Goal: Find specific page/section

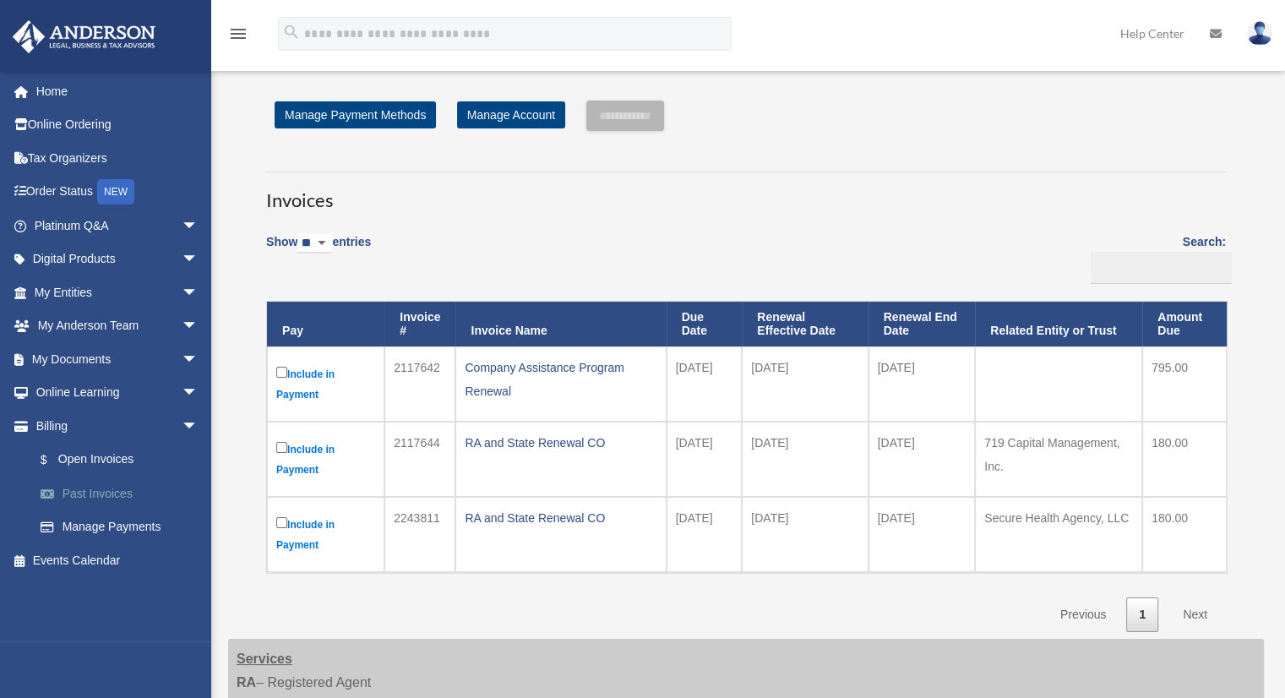
click at [110, 492] on link "Past Invoices" at bounding box center [124, 494] width 200 height 34
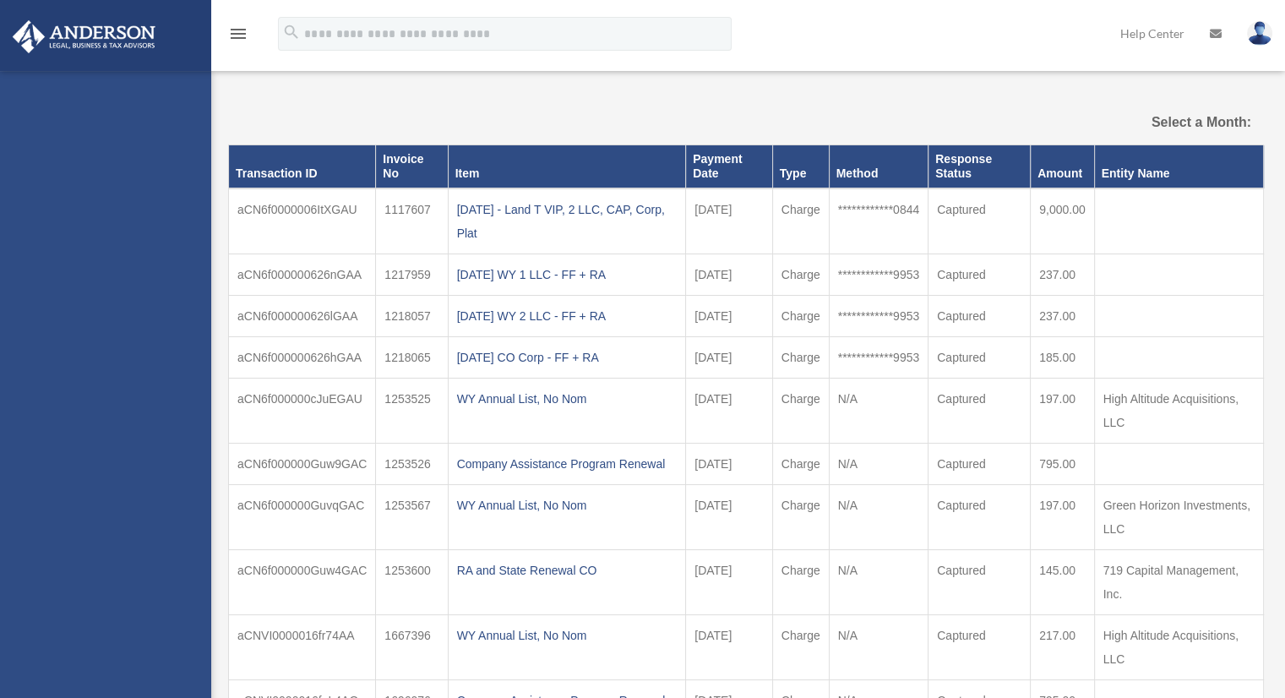
select select
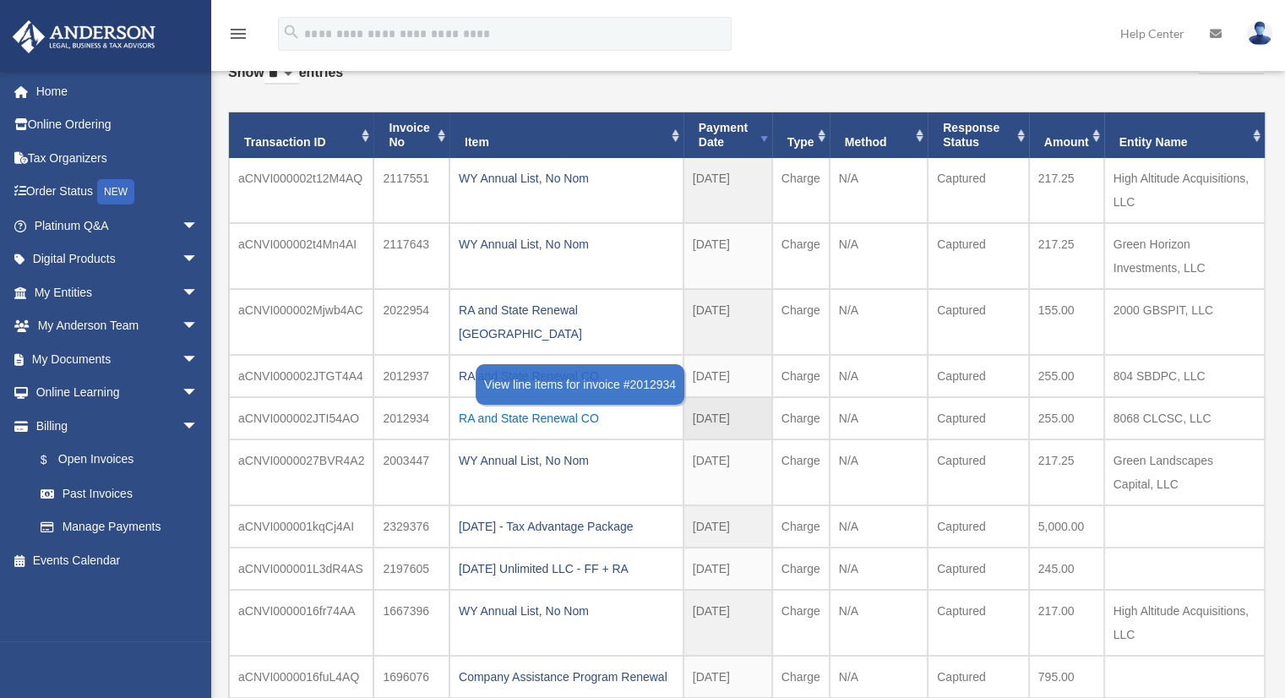
scroll to position [88, 0]
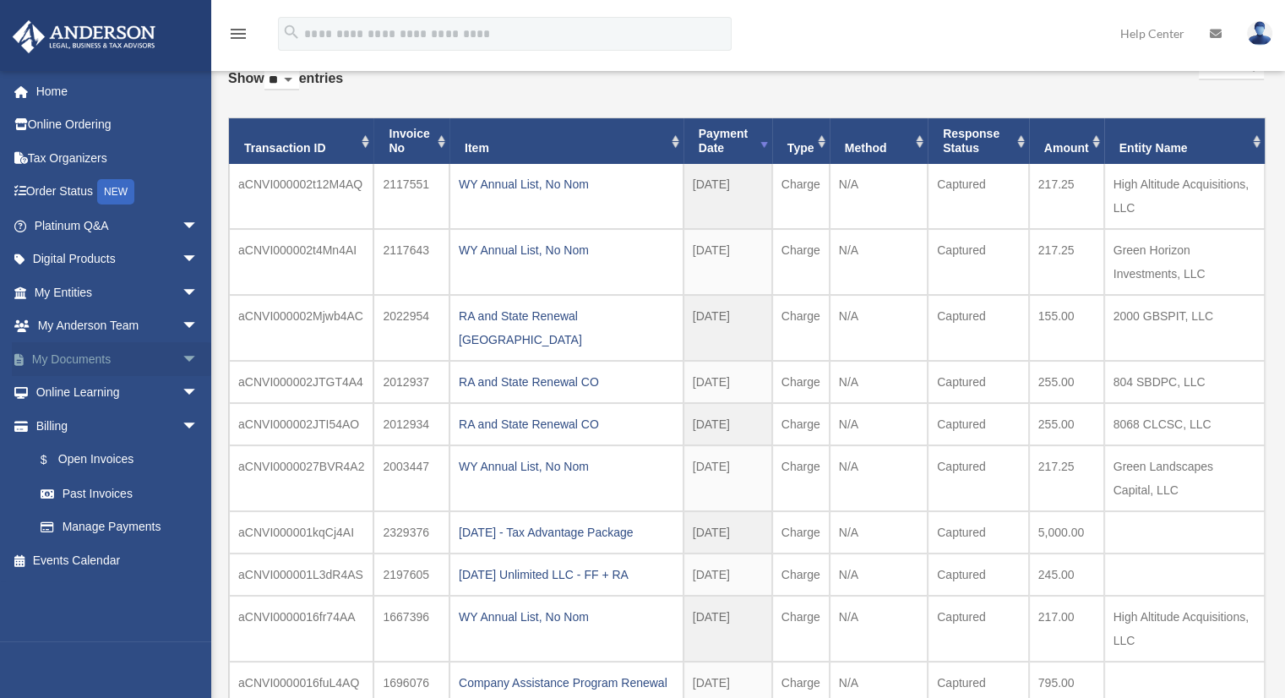
click at [182, 352] on span "arrow_drop_down" at bounding box center [199, 359] width 34 height 35
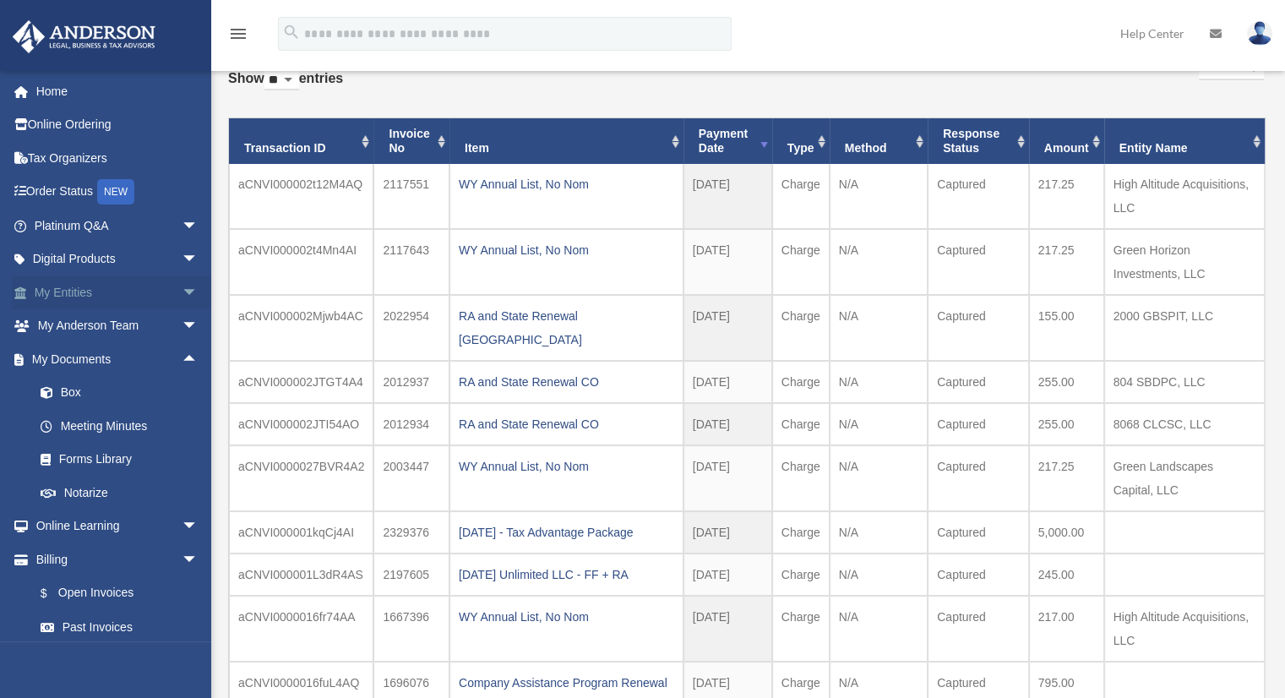
click at [182, 295] on span "arrow_drop_down" at bounding box center [199, 293] width 34 height 35
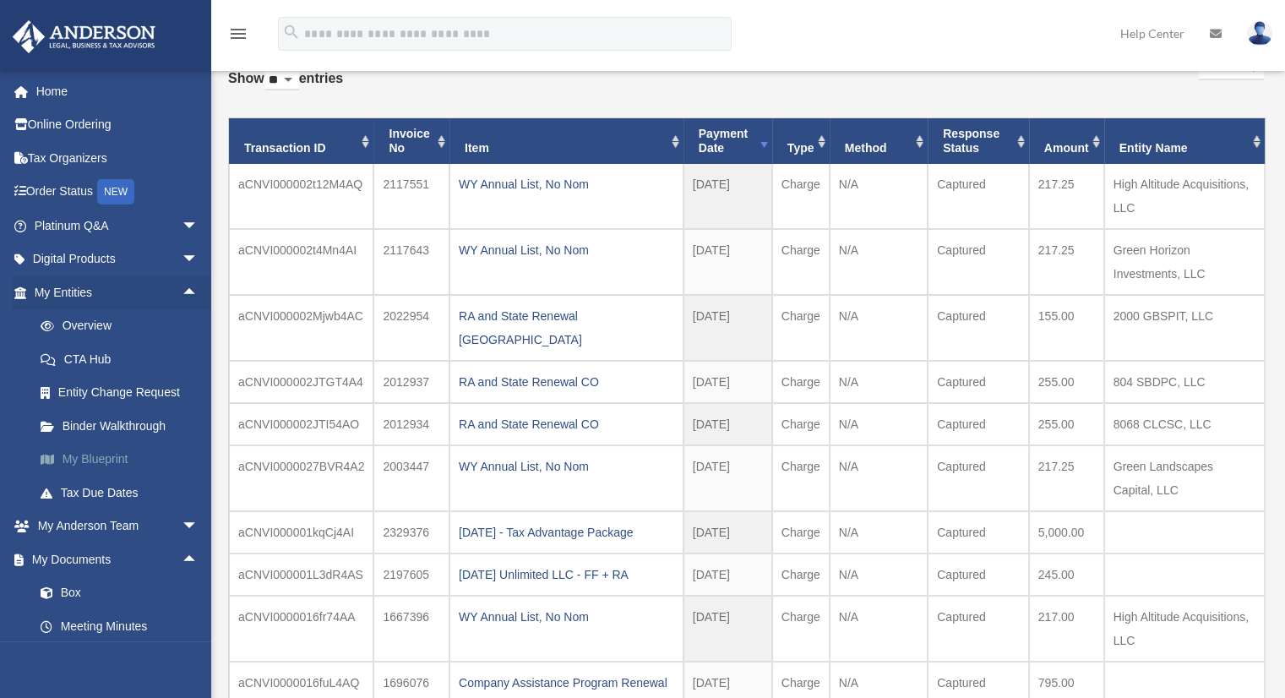
click at [98, 456] on link "My Blueprint" at bounding box center [124, 460] width 200 height 34
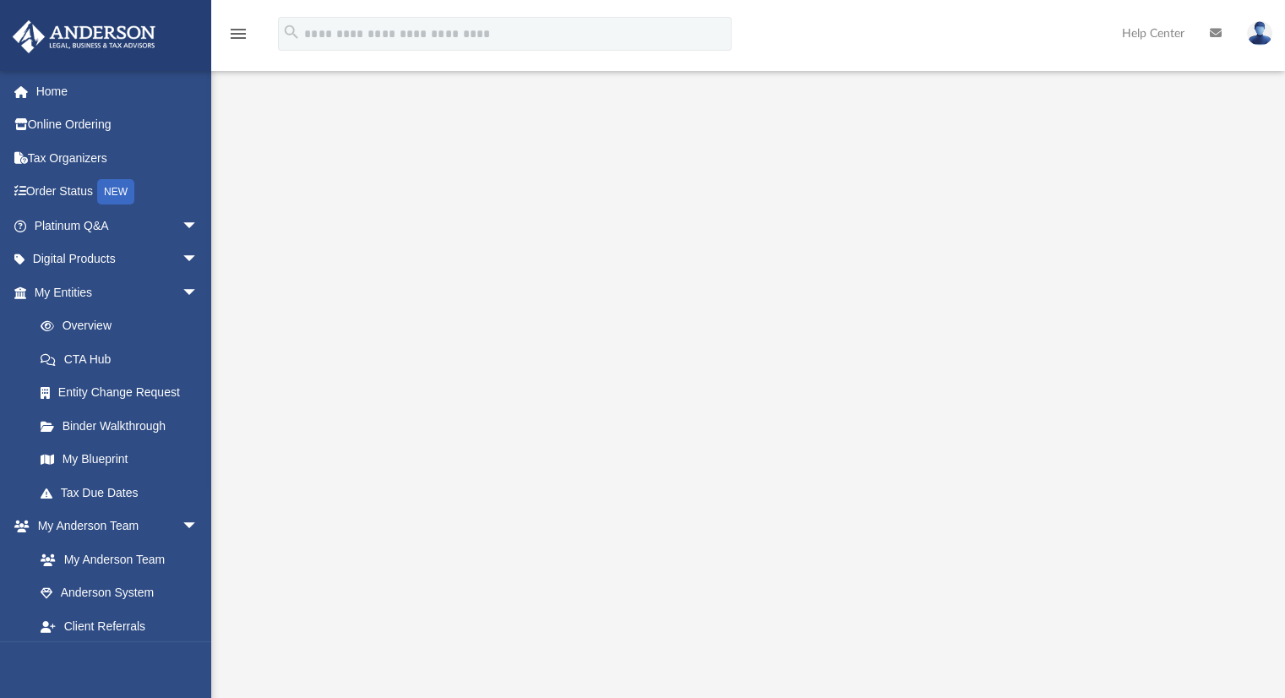
scroll to position [141, 0]
